Goal: Task Accomplishment & Management: Manage account settings

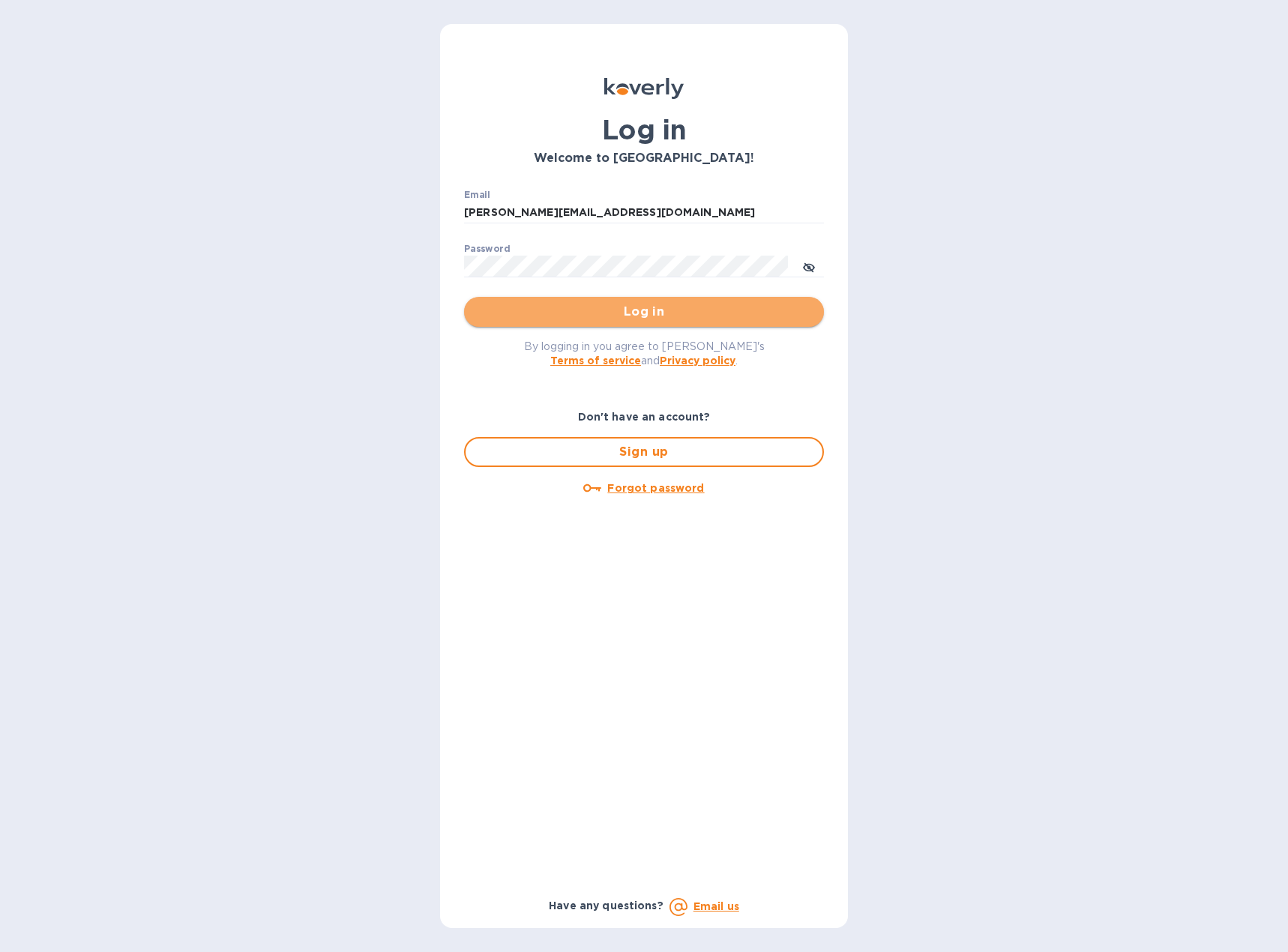
click at [637, 309] on span "Log in" at bounding box center [644, 312] width 336 height 18
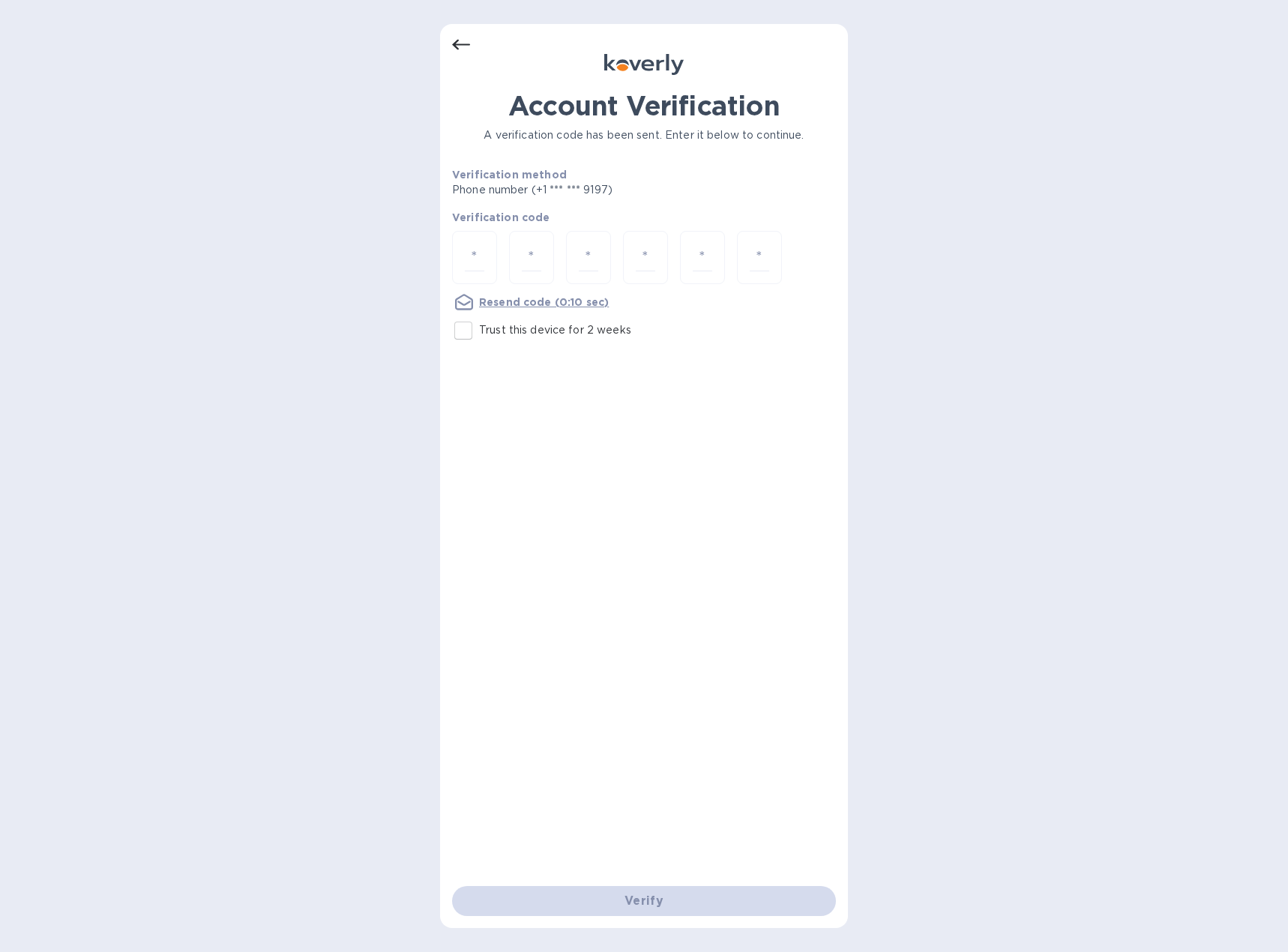
click at [438, 253] on div "Account Verification A verification code has been sent. Enter it below to conti…" at bounding box center [644, 476] width 1288 height 952
click at [474, 253] on input "number" at bounding box center [474, 257] width 20 height 28
type input "6"
type input "0"
type input "4"
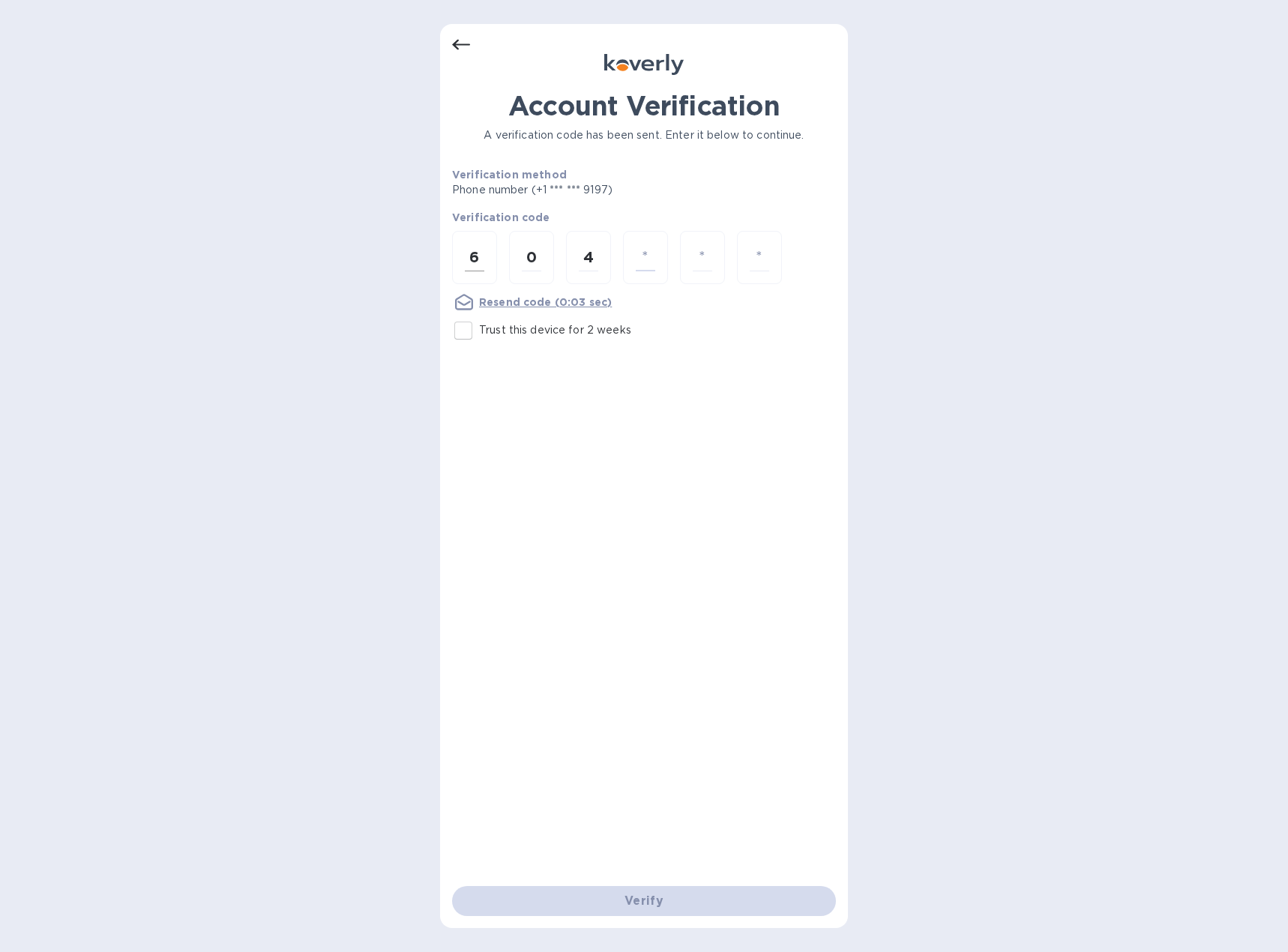
type input "1"
type input "8"
type input "9"
